Goal: Task Accomplishment & Management: Manage account settings

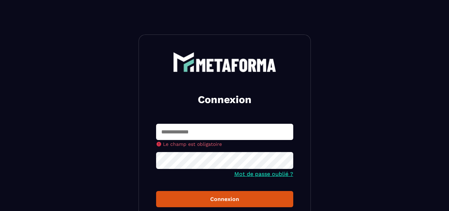
type input "**********"
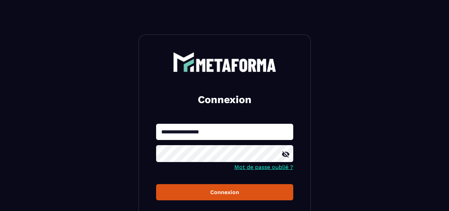
click at [287, 155] on icon at bounding box center [286, 154] width 8 height 6
click at [224, 192] on div "Connexion" at bounding box center [225, 192] width 126 height 7
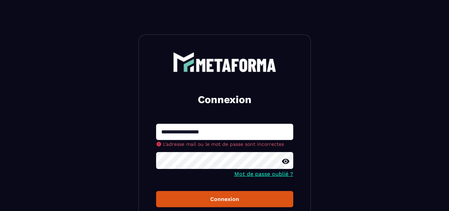
click at [257, 174] on link "Mot de passe oublié ?" at bounding box center [263, 174] width 59 height 7
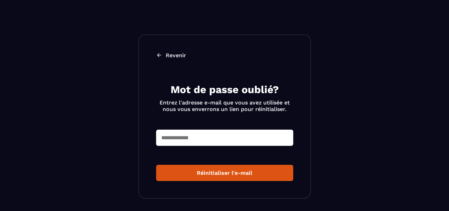
click at [220, 139] on input "text" at bounding box center [224, 138] width 137 height 16
type input "**********"
click at [197, 172] on div "Réinitialiser l'e-mail" at bounding box center [225, 173] width 126 height 7
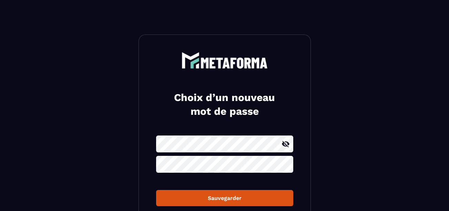
click at [287, 144] on icon at bounding box center [286, 144] width 8 height 6
click at [285, 165] on icon at bounding box center [286, 164] width 8 height 8
click at [218, 200] on div "Sauvegarder" at bounding box center [225, 198] width 126 height 7
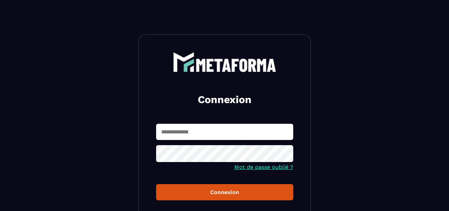
click at [248, 135] on input "text" at bounding box center [224, 132] width 137 height 16
type input "**********"
click at [289, 153] on icon at bounding box center [286, 154] width 8 height 8
click at [231, 191] on div "Connexion" at bounding box center [225, 192] width 126 height 7
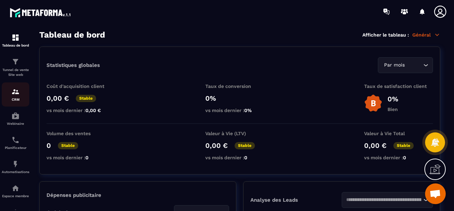
click at [19, 96] on div "CRM" at bounding box center [16, 95] width 28 height 14
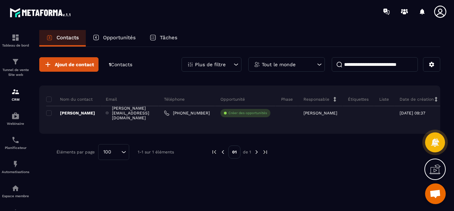
click at [123, 43] on div "Opportunités" at bounding box center [114, 38] width 57 height 17
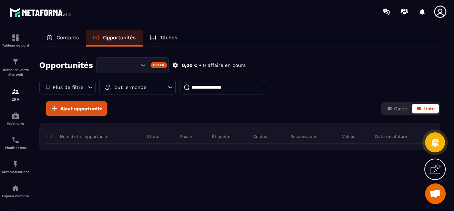
click at [166, 39] on p "Tâches" at bounding box center [169, 37] width 18 height 6
